Goal: Information Seeking & Learning: Understand process/instructions

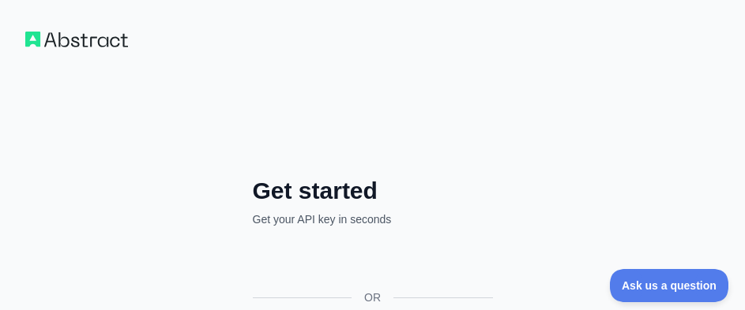
click at [91, 43] on img at bounding box center [76, 40] width 103 height 16
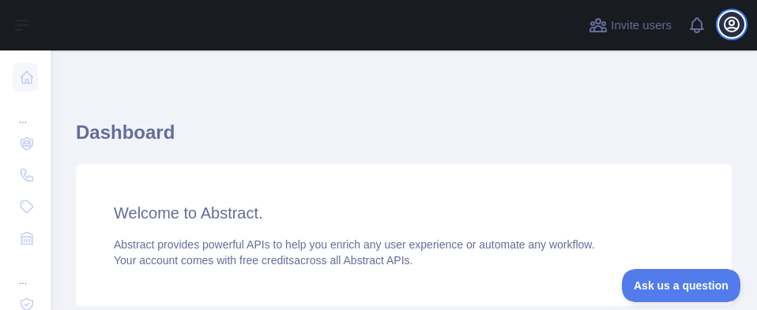
click at [724, 15] on icon "button" at bounding box center [731, 24] width 19 height 19
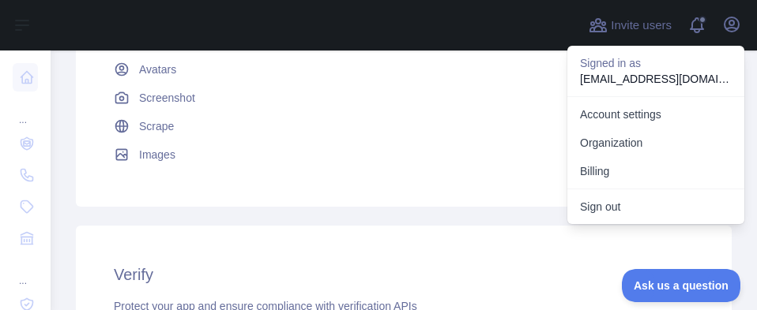
scroll to position [599, 0]
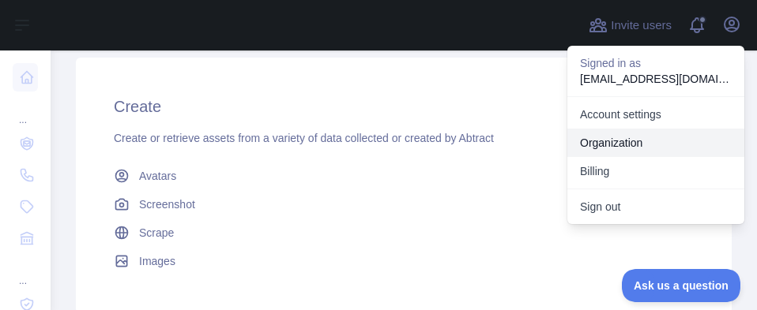
click at [634, 140] on link "Organization" at bounding box center [655, 143] width 177 height 28
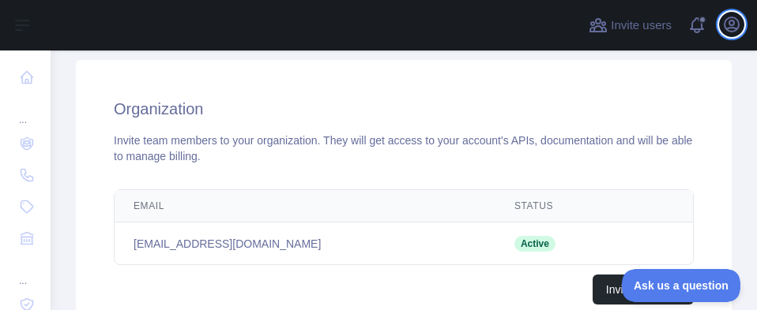
scroll to position [316, 0]
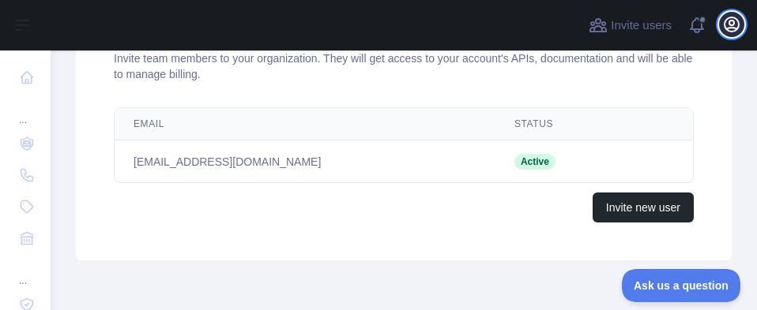
click at [731, 28] on icon "button" at bounding box center [731, 24] width 19 height 19
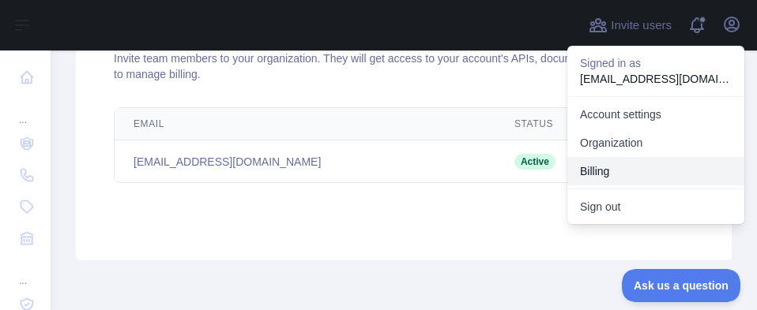
click at [633, 170] on button "Billing" at bounding box center [655, 171] width 177 height 28
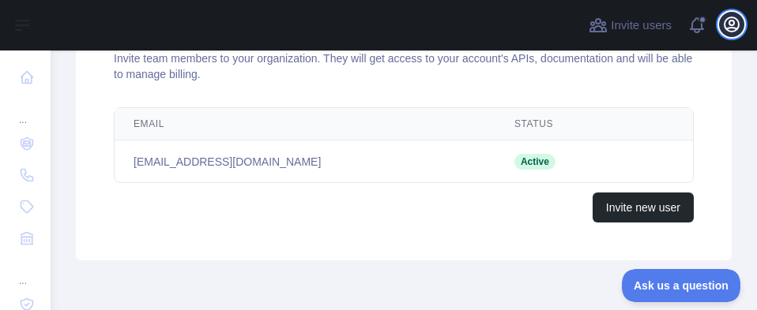
click at [731, 25] on icon "button" at bounding box center [731, 24] width 14 height 14
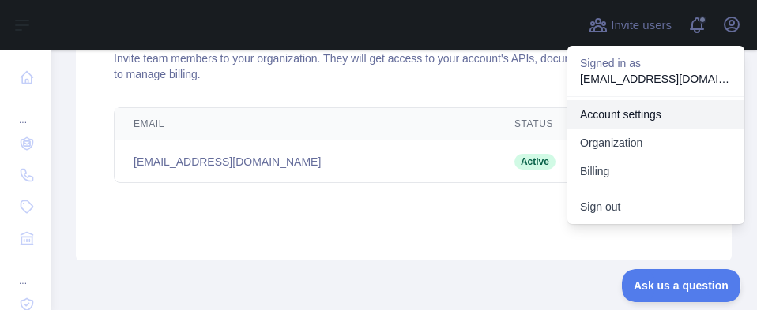
click at [655, 120] on link "Account settings" at bounding box center [655, 114] width 177 height 28
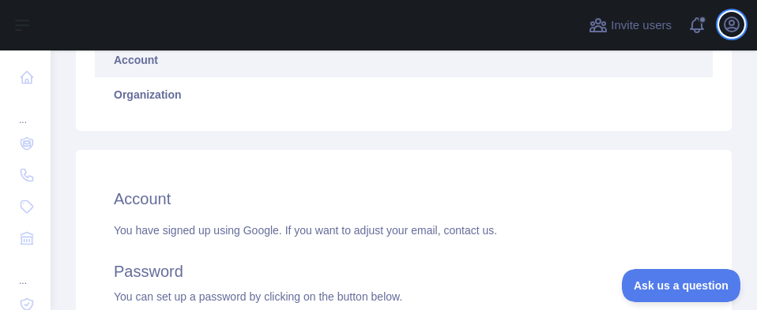
scroll to position [333, 0]
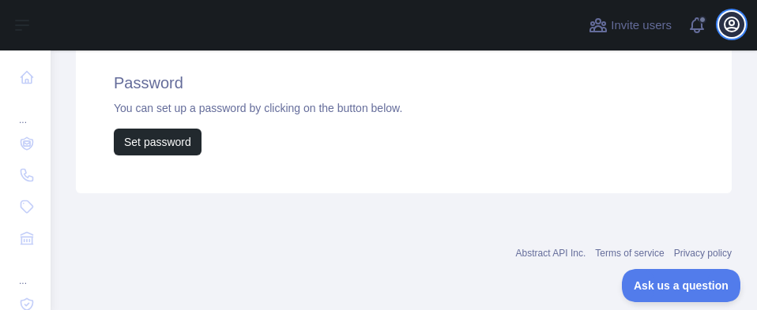
click at [729, 27] on icon "button" at bounding box center [731, 24] width 19 height 19
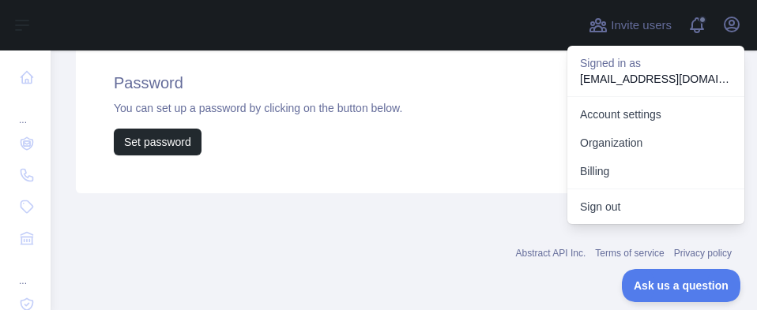
click at [637, 81] on p "mohamedamine.aitjaakike@etu.uae.ac.ma" at bounding box center [656, 79] width 152 height 16
click at [626, 65] on p "Signed in as" at bounding box center [656, 63] width 152 height 16
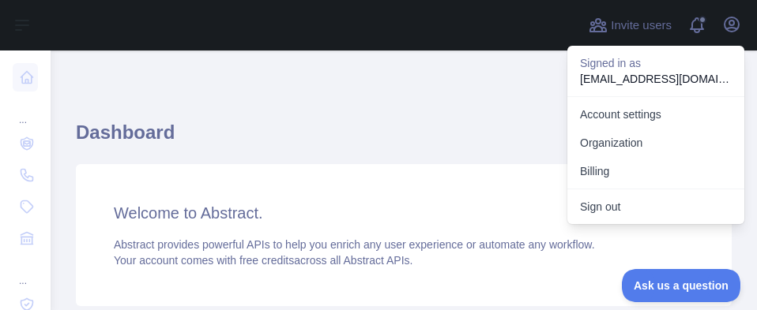
click at [373, 123] on h1 "Dashboard" at bounding box center [404, 139] width 656 height 38
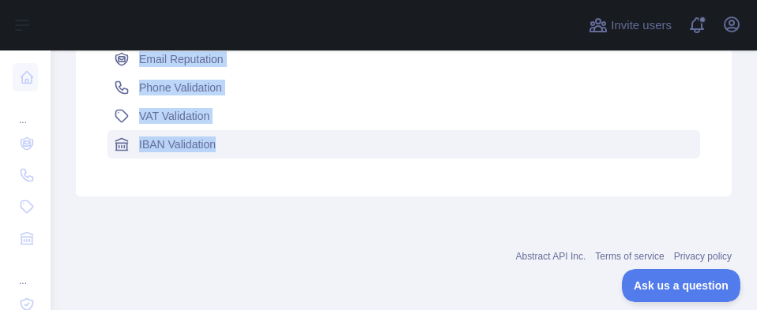
scroll to position [994, 0]
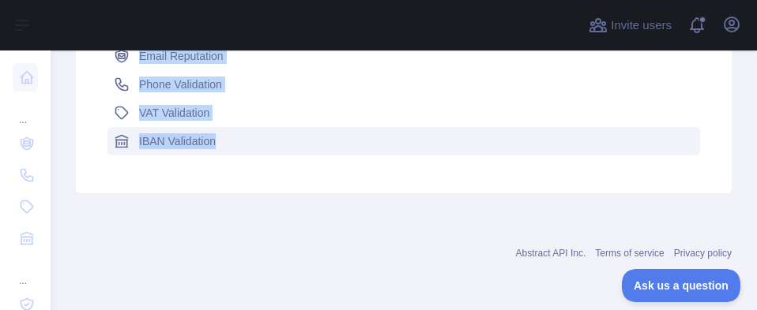
copy div "Lookup Enrich your app or service with accurate and comprehensive data from Abs…"
drag, startPoint x: 115, startPoint y: 139, endPoint x: 225, endPoint y: 149, distance: 110.3
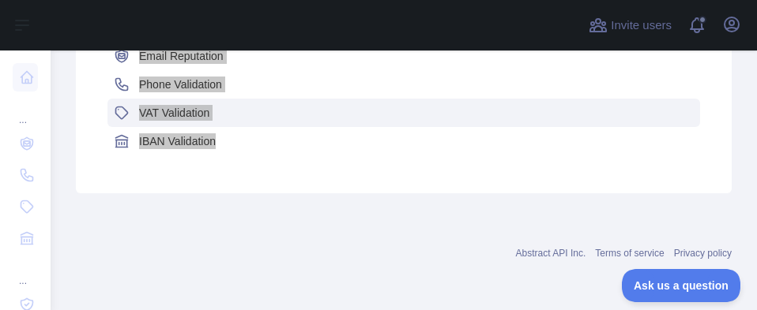
scroll to position [915, 0]
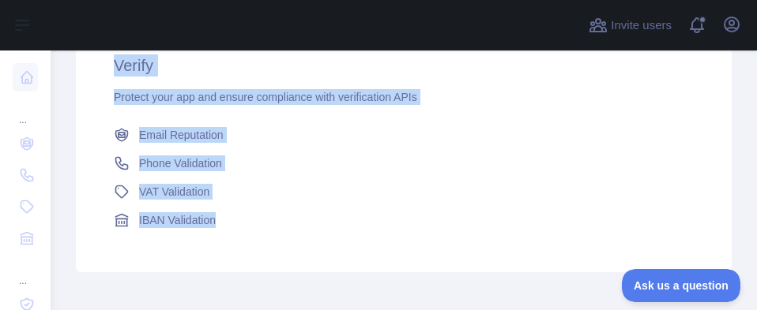
click at [280, 63] on h3 "Verify" at bounding box center [404, 65] width 580 height 22
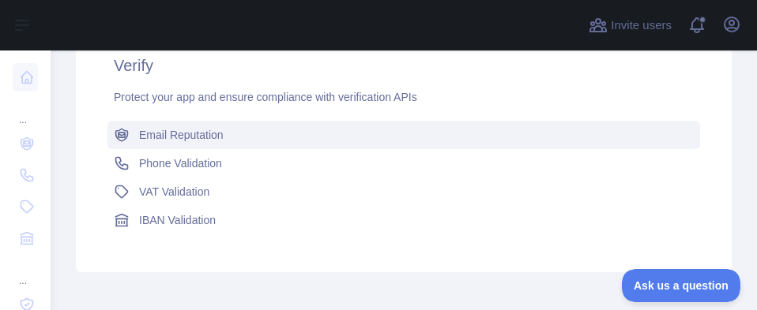
click at [211, 136] on span "Email Reputation" at bounding box center [181, 135] width 85 height 16
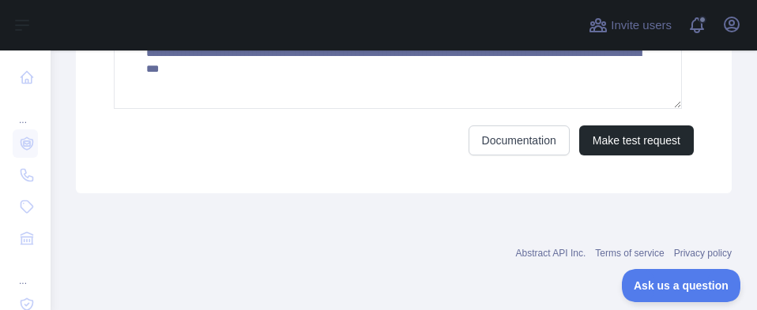
scroll to position [538, 0]
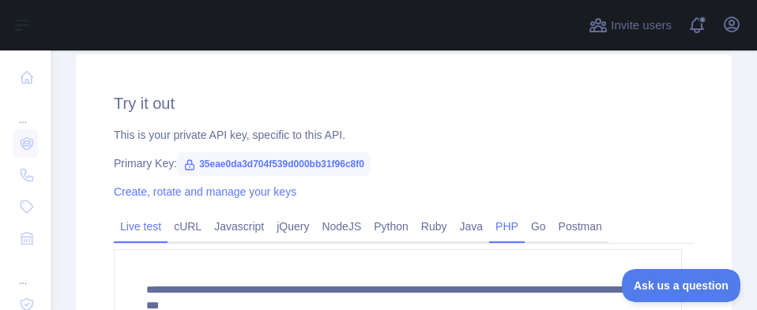
click at [498, 228] on link "PHP" at bounding box center [507, 226] width 36 height 25
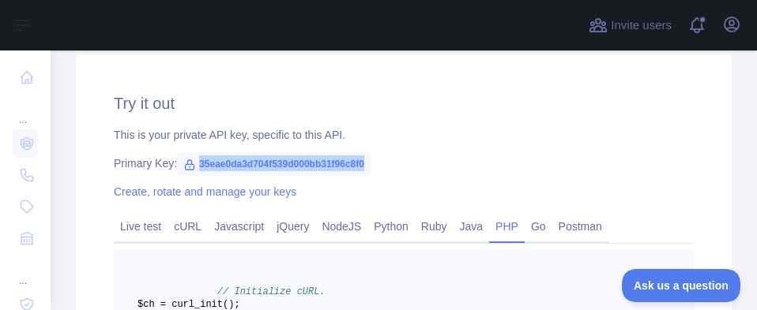
drag, startPoint x: 196, startPoint y: 164, endPoint x: 370, endPoint y: 167, distance: 174.6
click at [370, 167] on span "35eae0da3d704f539d000bb31f96c8f0" at bounding box center [274, 164] width 194 height 24
copy span "35eae0da3d704f539d000bb31f96c8f0"
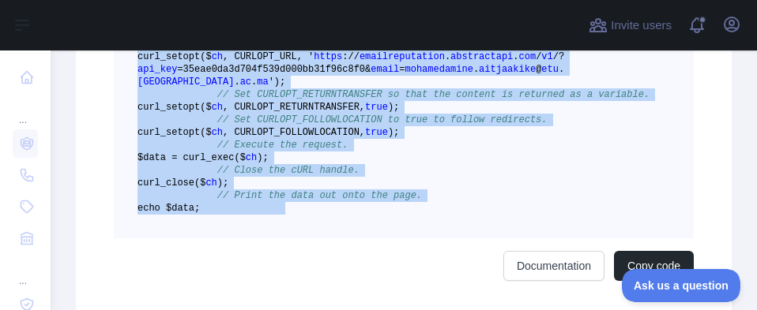
scroll to position [1013, 0]
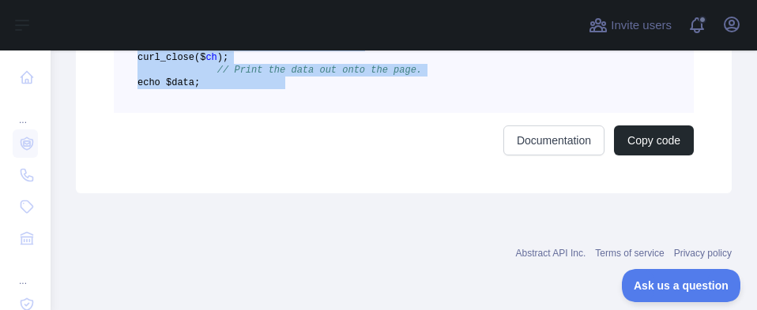
drag, startPoint x: 207, startPoint y: 126, endPoint x: 267, endPoint y: 153, distance: 65.8
click at [267, 153] on div "// Initialize cURL. $ch = curl _init() ; // Set the URL that you want to GET by…" at bounding box center [404, 3] width 580 height 305
copy code "// Initialize cURL. $ch = curl _init() ; // Set the URL that you want to GET by…"
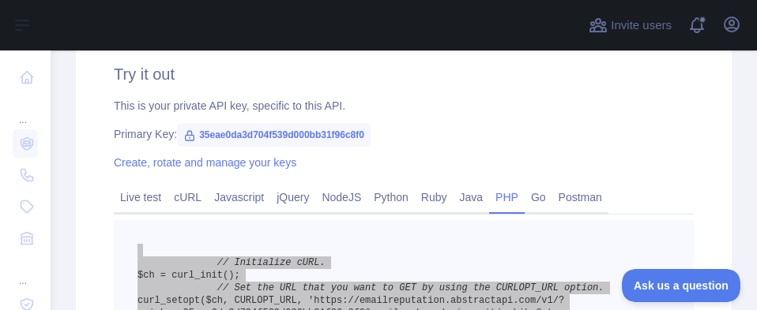
scroll to position [539, 0]
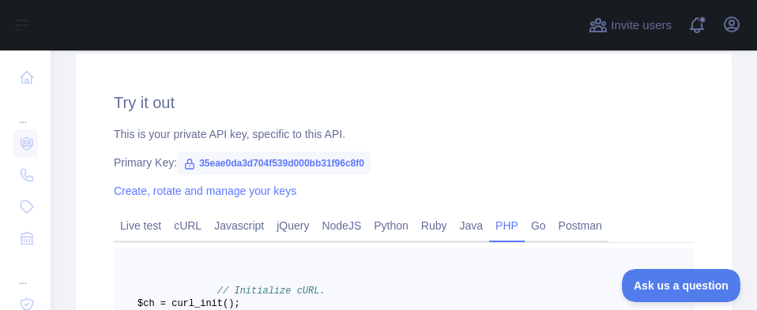
click at [186, 166] on icon at bounding box center [190, 164] width 9 height 9
click at [341, 163] on span "35eae0da3d704f539d000bb31f96c8f0" at bounding box center [274, 164] width 194 height 24
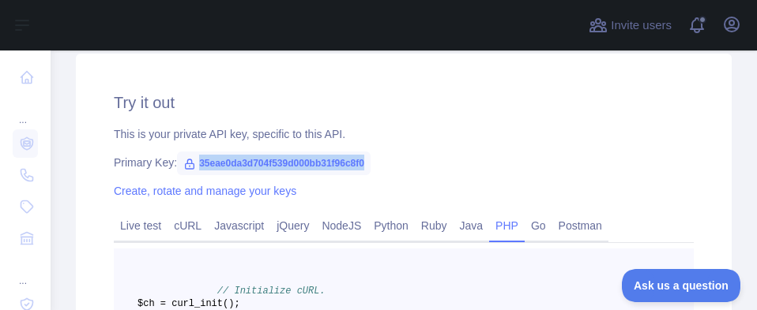
click at [341, 163] on span "35eae0da3d704f539d000bb31f96c8f0" at bounding box center [274, 164] width 194 height 24
copy span "35eae0da3d704f539d000bb31f96c8f0"
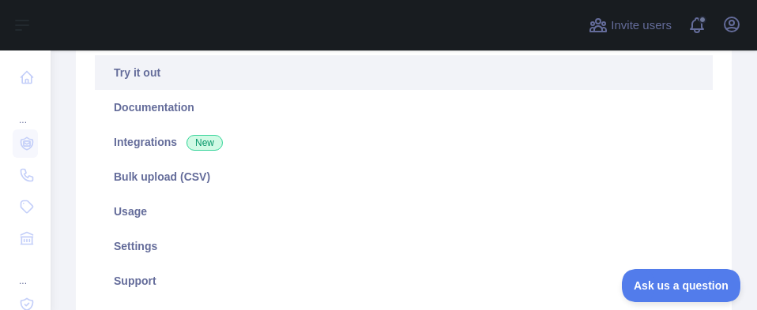
scroll to position [158, 0]
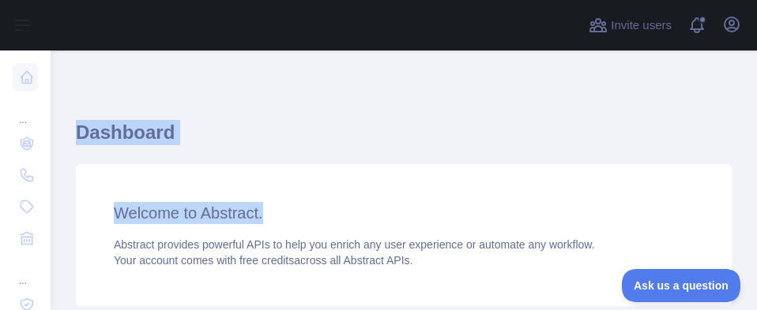
drag, startPoint x: 75, startPoint y: 126, endPoint x: 493, endPoint y: 161, distance: 419.3
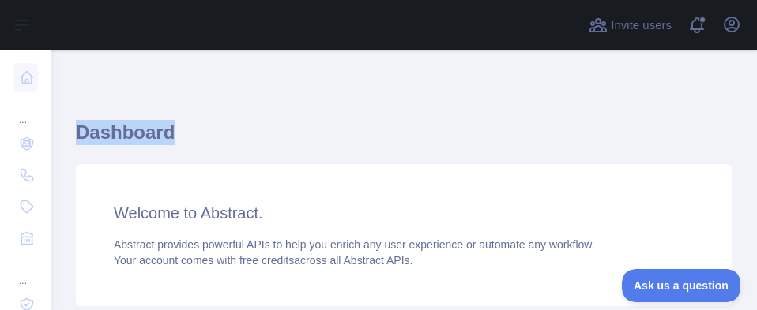
drag, startPoint x: 82, startPoint y: 126, endPoint x: 394, endPoint y: 136, distance: 312.2
click at [394, 136] on h1 "Dashboard" at bounding box center [404, 139] width 656 height 38
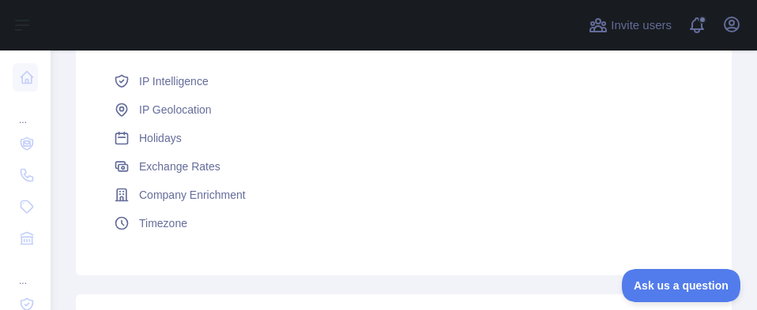
scroll to position [474, 0]
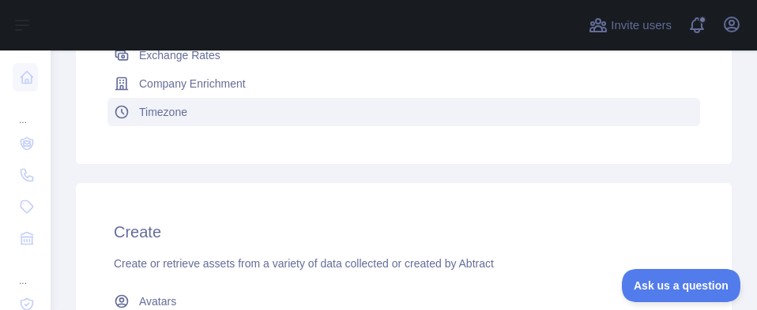
click at [640, 121] on link "Timezone" at bounding box center [403, 112] width 592 height 28
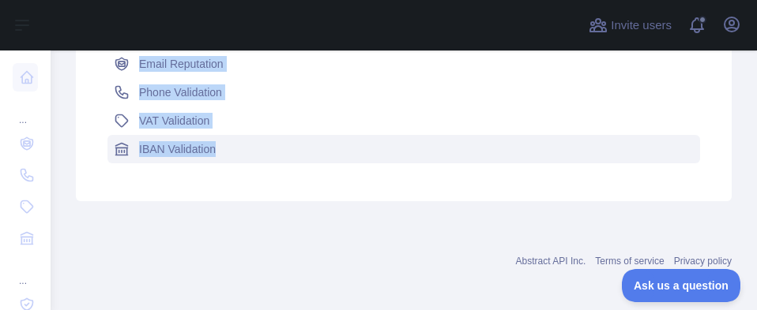
scroll to position [994, 0]
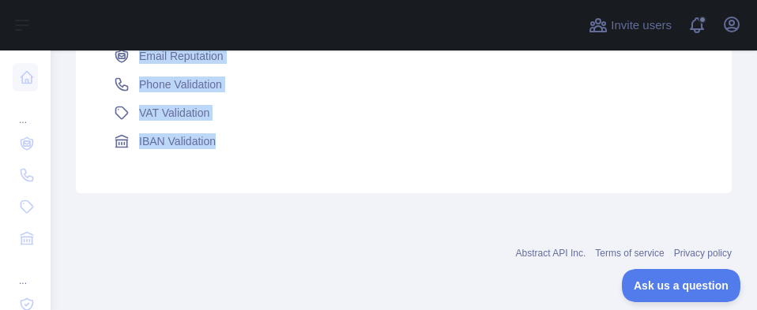
copy div "Dashboard Welcome to Abstract. Abstract provides powerful APIs to help you enri…"
drag, startPoint x: 79, startPoint y: 129, endPoint x: 528, endPoint y: 198, distance: 454.8
